Goal: Information Seeking & Learning: Check status

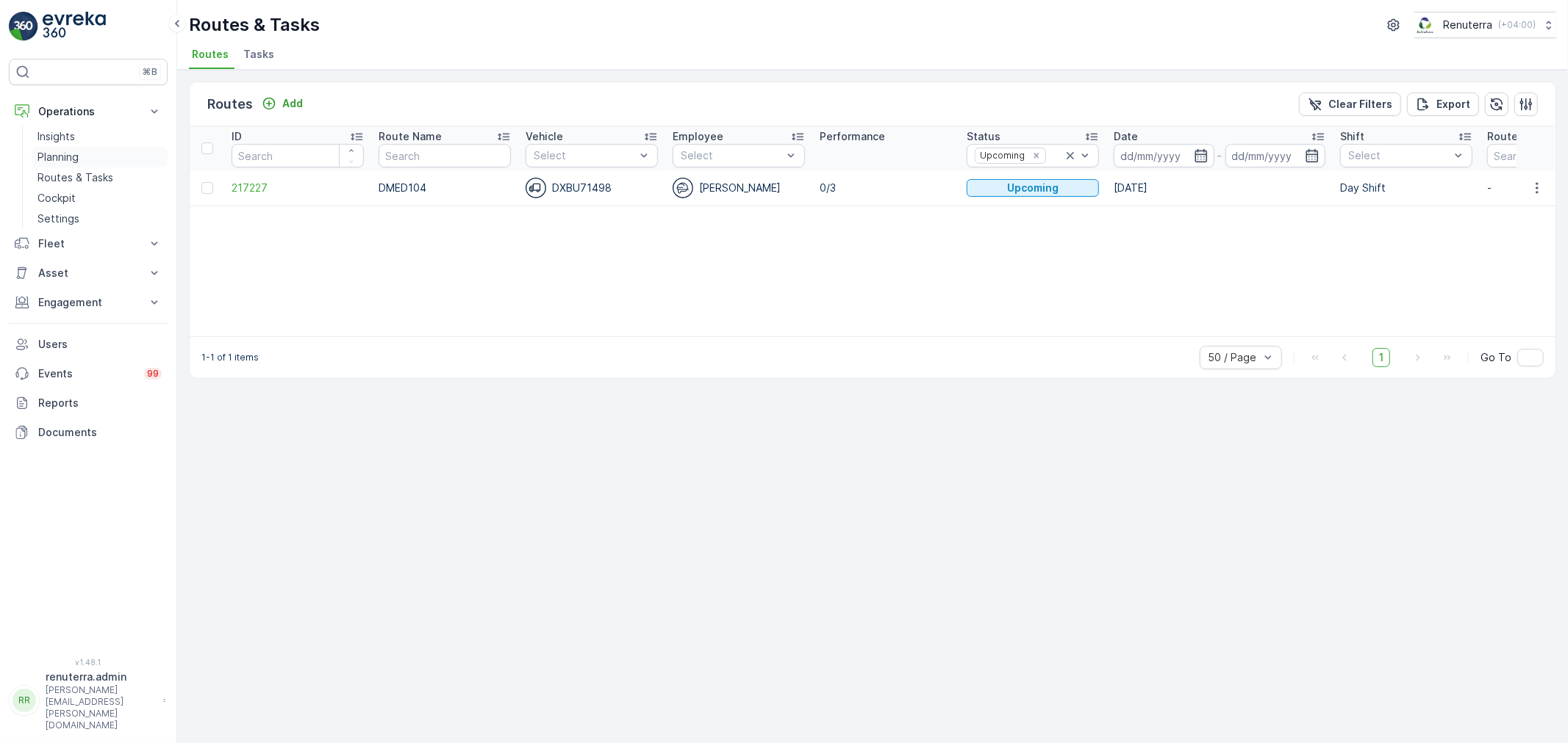
drag, startPoint x: 100, startPoint y: 167, endPoint x: 91, endPoint y: 157, distance: 13.5
click at [100, 167] on link "Routes & Tasks" at bounding box center [100, 178] width 136 height 21
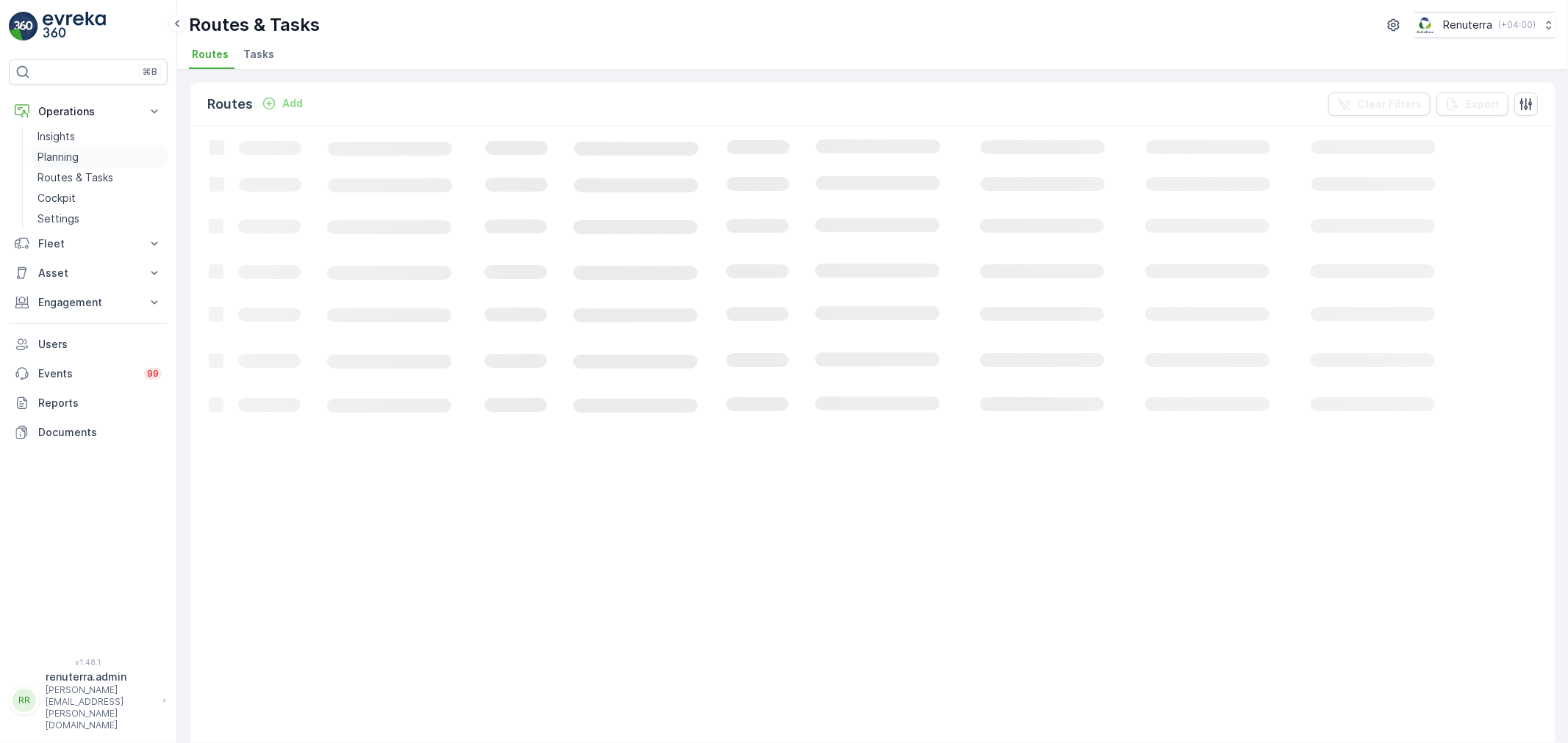
click at [78, 147] on link "Planning" at bounding box center [100, 157] width 136 height 21
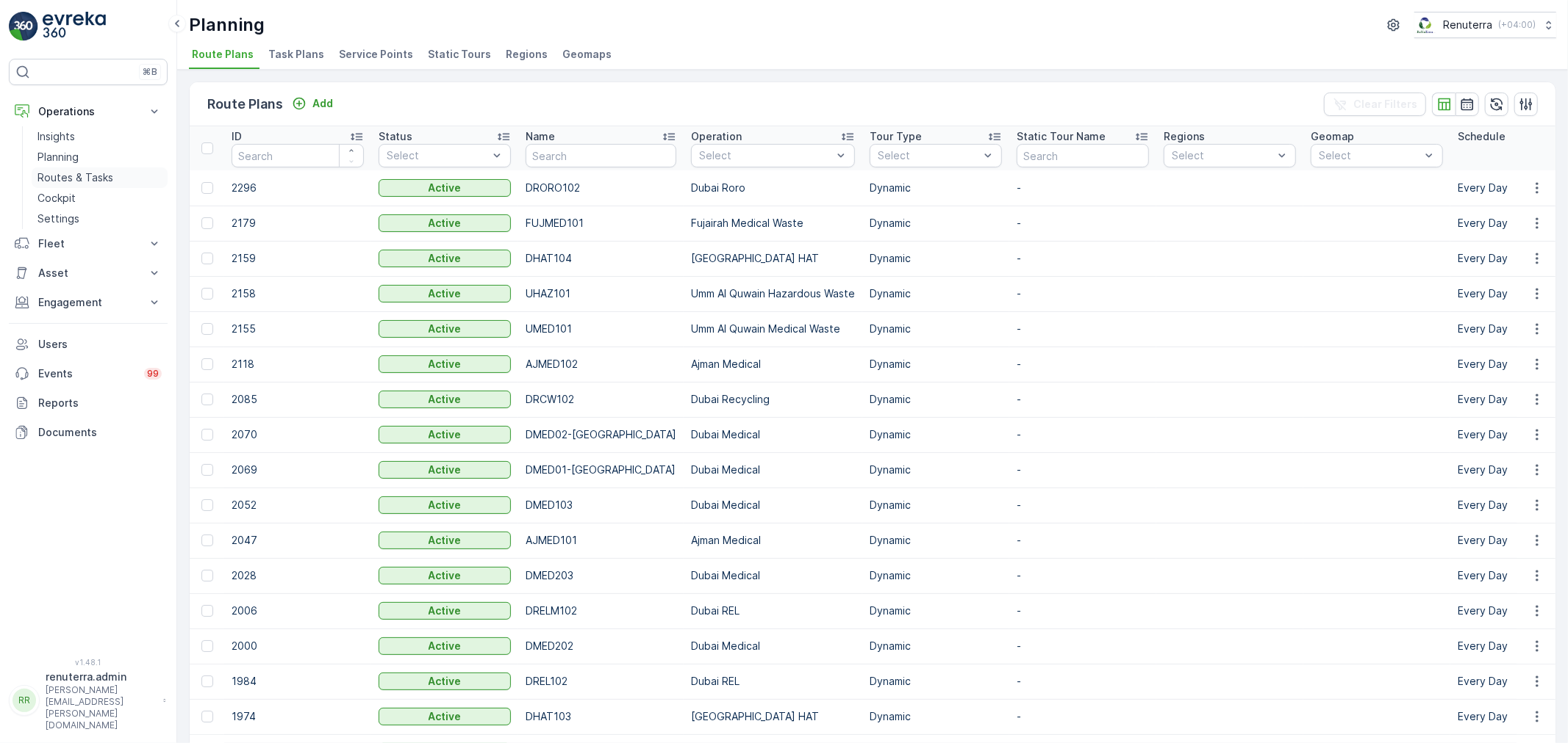
click at [104, 172] on p "Routes & Tasks" at bounding box center [75, 178] width 76 height 15
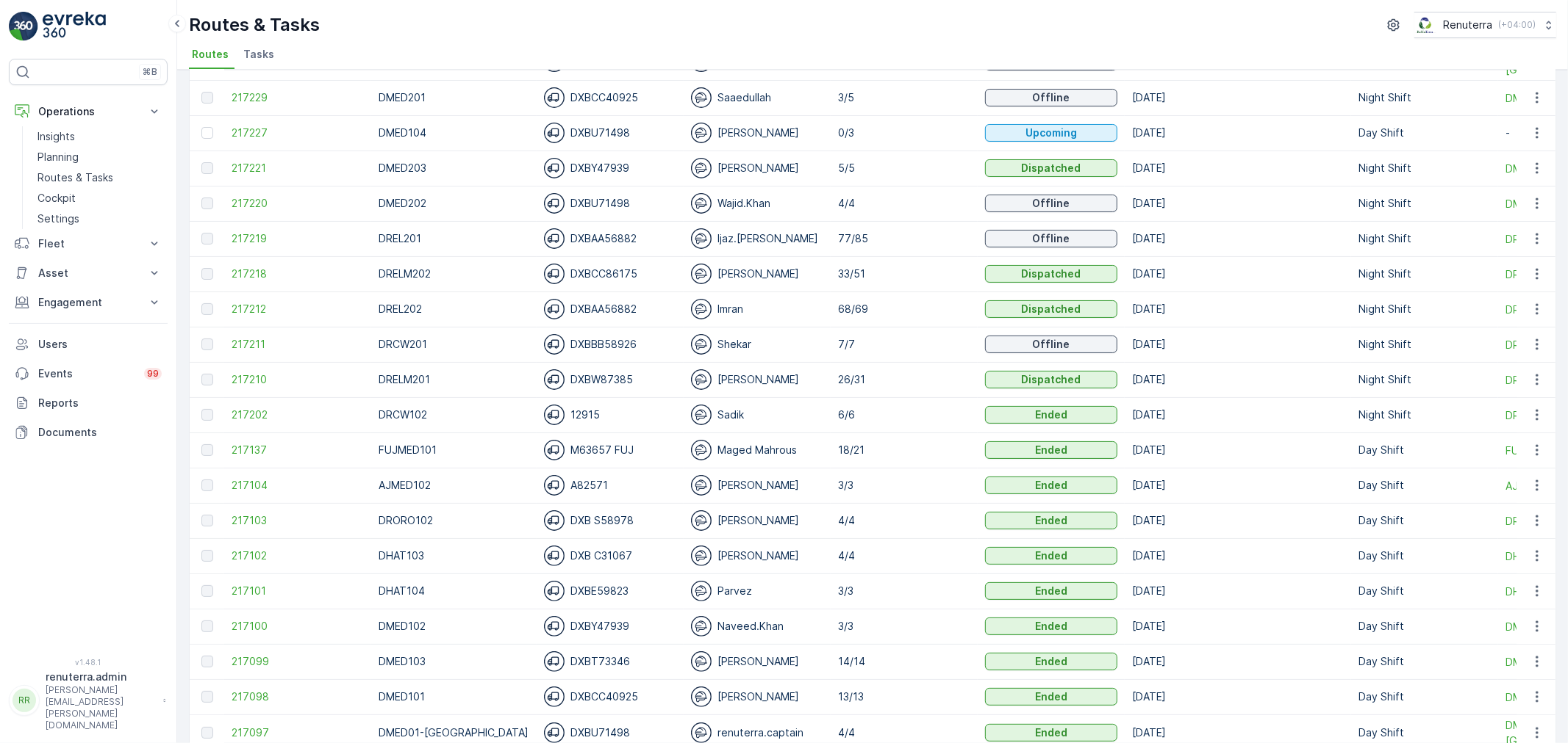
scroll to position [163, 0]
click at [252, 277] on span "217218" at bounding box center [297, 273] width 132 height 15
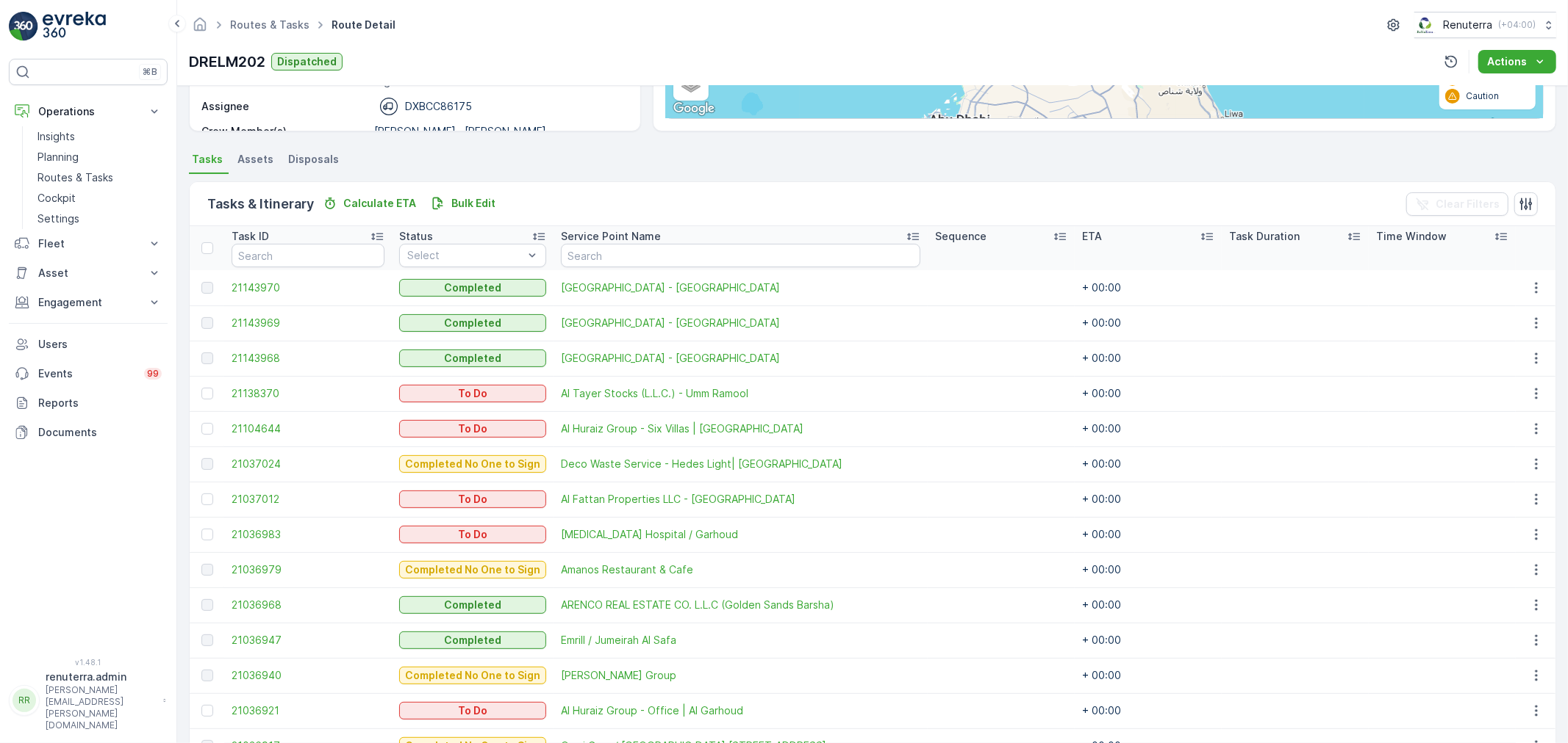
scroll to position [245, 0]
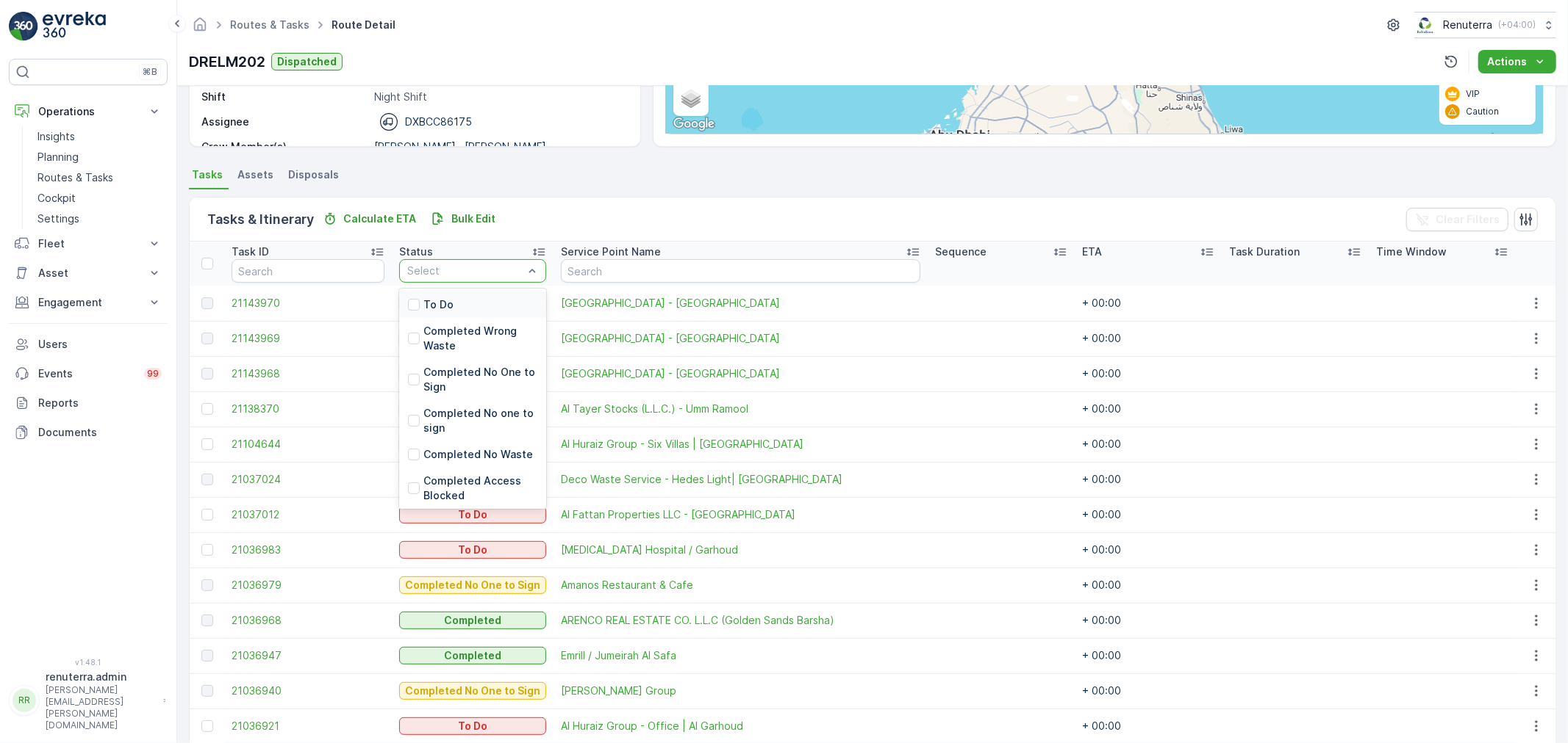
click at [457, 289] on div "To Do Completed Wrong Waste Completed No One to Sign Completed No one to sign C…" at bounding box center [472, 399] width 147 height 220
click at [451, 303] on p "To Do" at bounding box center [438, 305] width 30 height 15
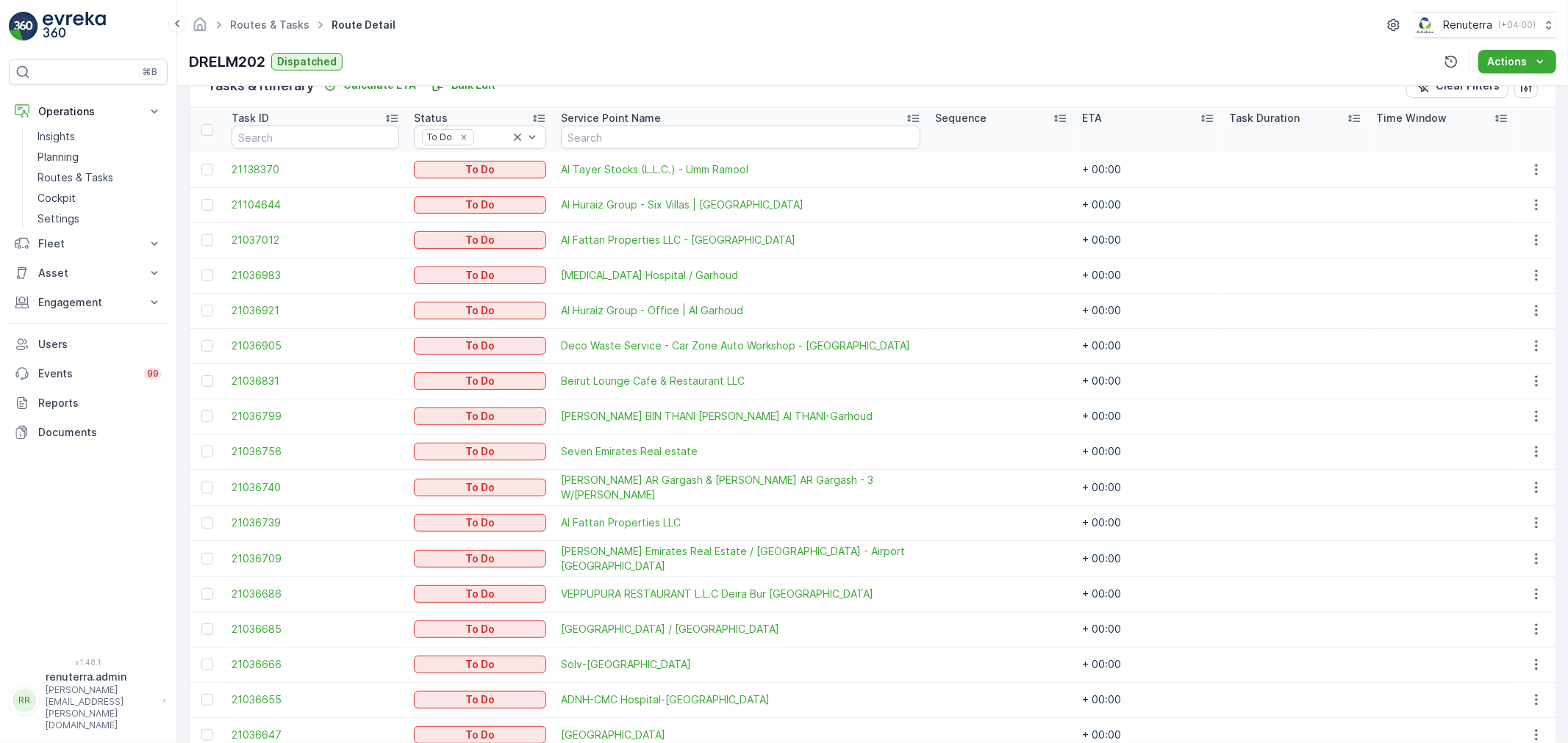
scroll to position [319, 0]
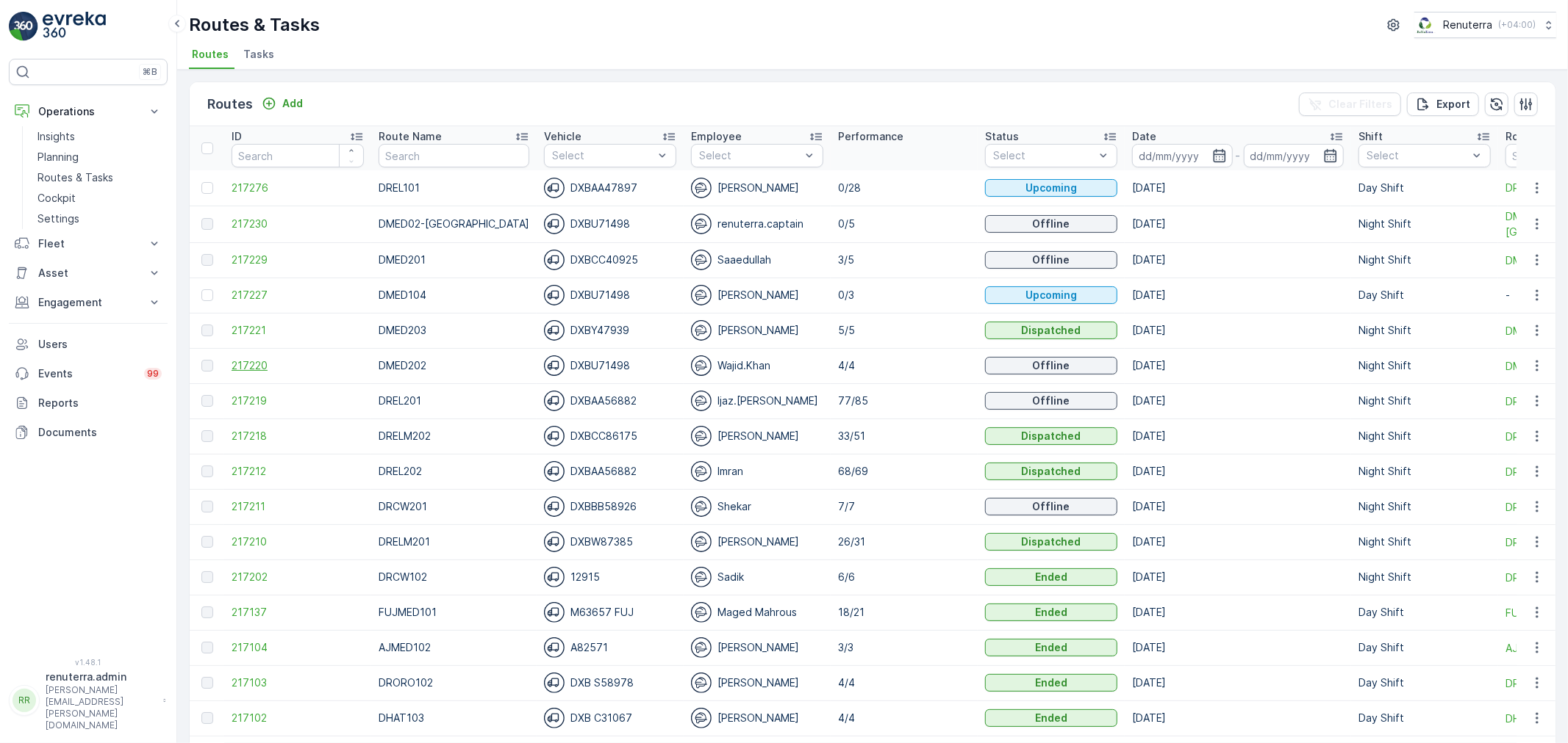
click at [249, 360] on span "217220" at bounding box center [297, 366] width 132 height 15
click at [239, 335] on span "217221" at bounding box center [297, 330] width 132 height 15
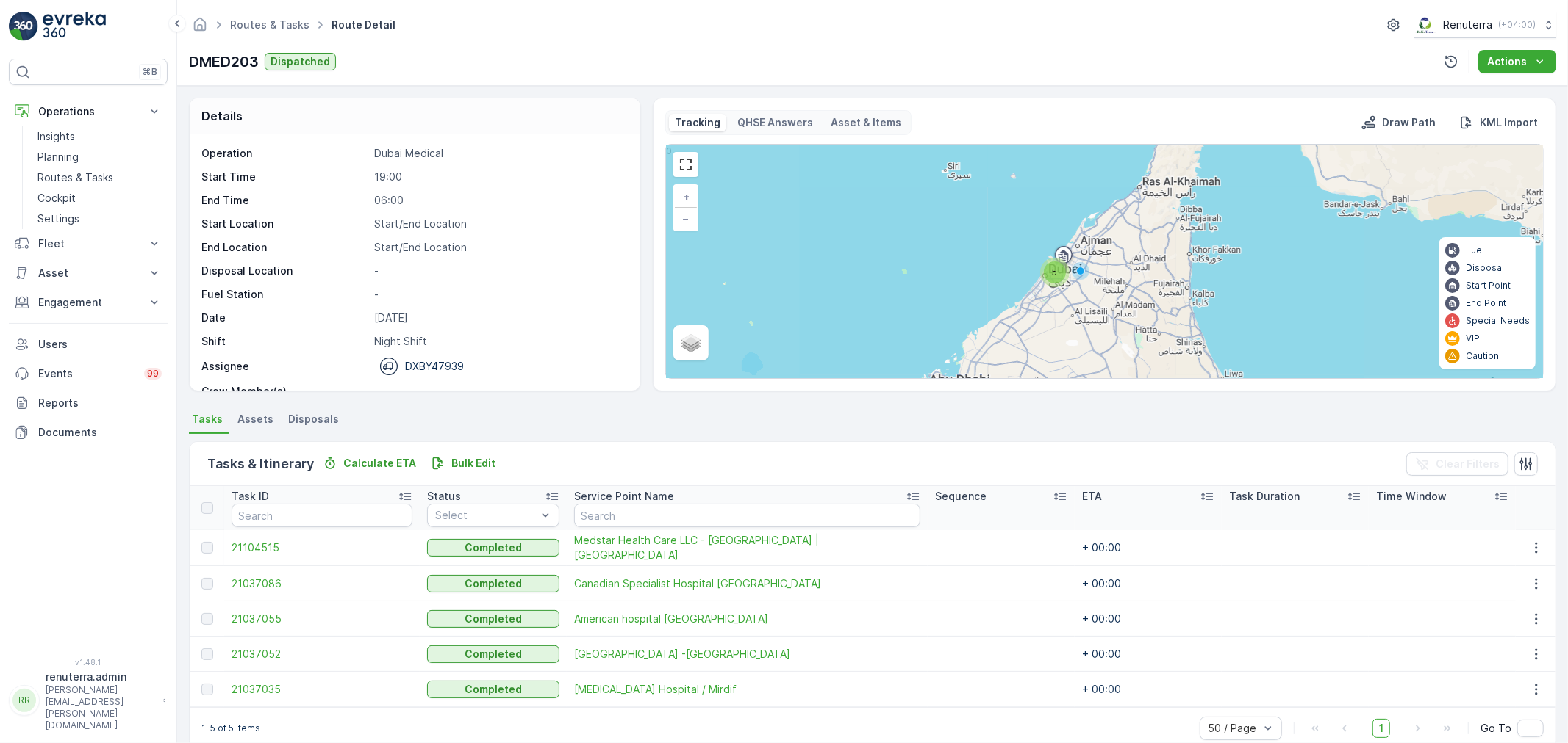
scroll to position [25, 0]
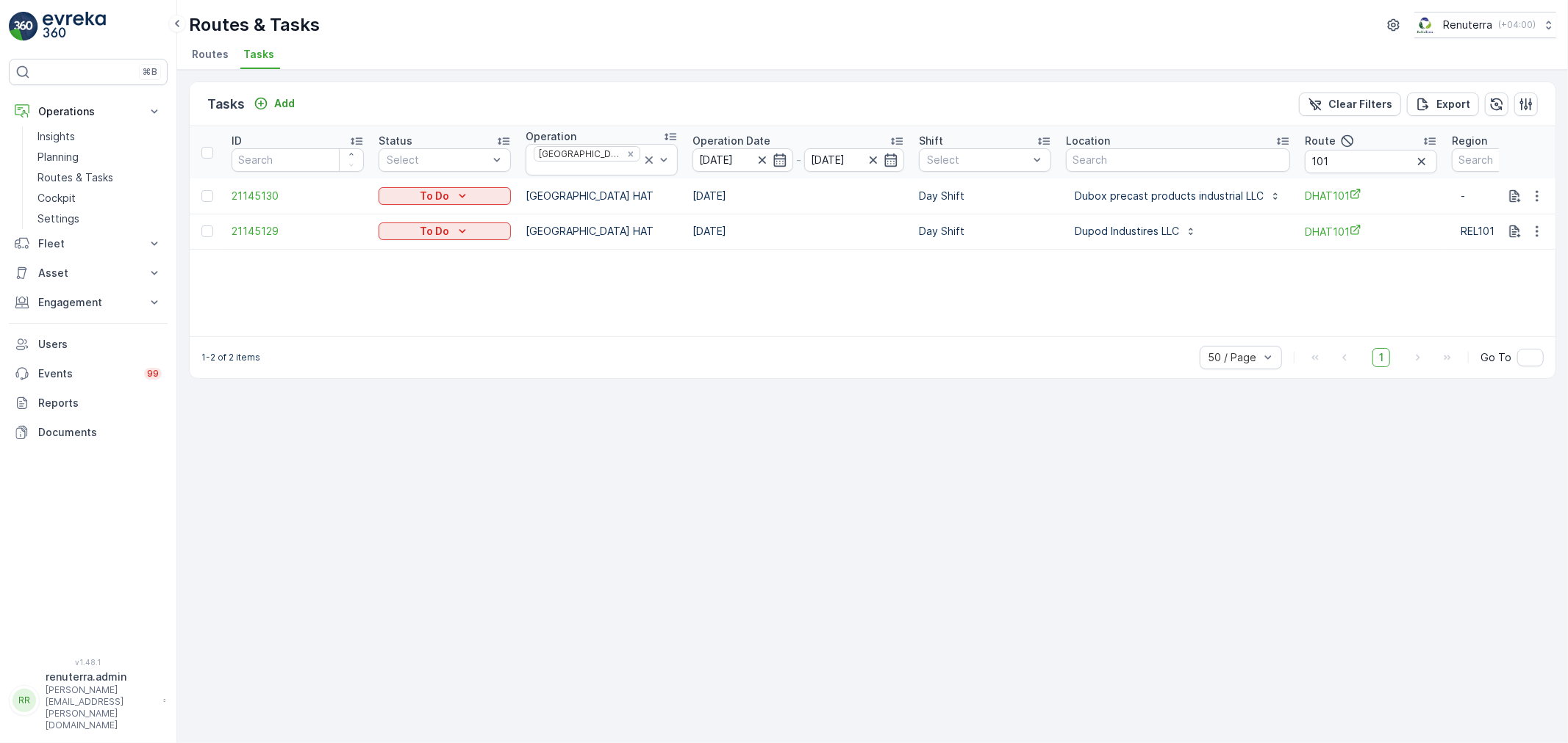
scroll to position [0, 49]
